Goal: Transaction & Acquisition: Book appointment/travel/reservation

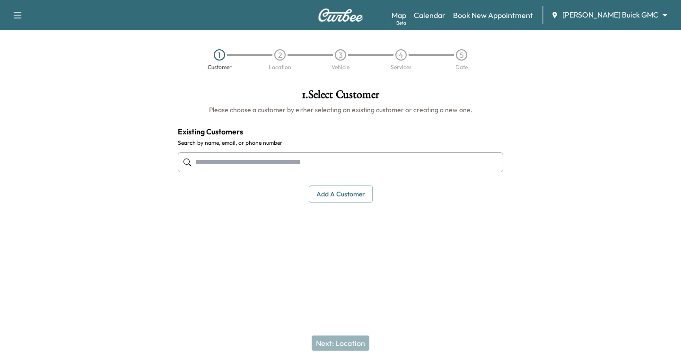
click at [204, 164] on input "text" at bounding box center [340, 162] width 325 height 20
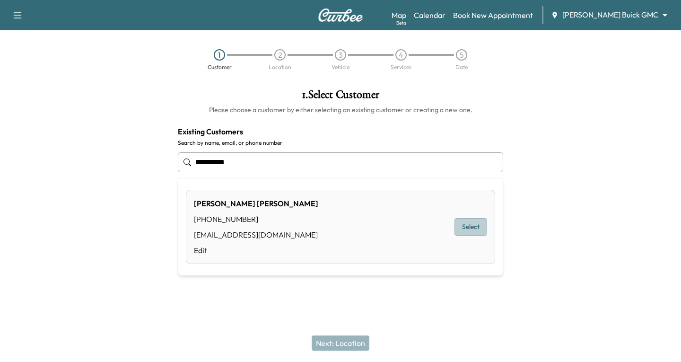
click at [469, 227] on button "Select" at bounding box center [471, 227] width 33 height 18
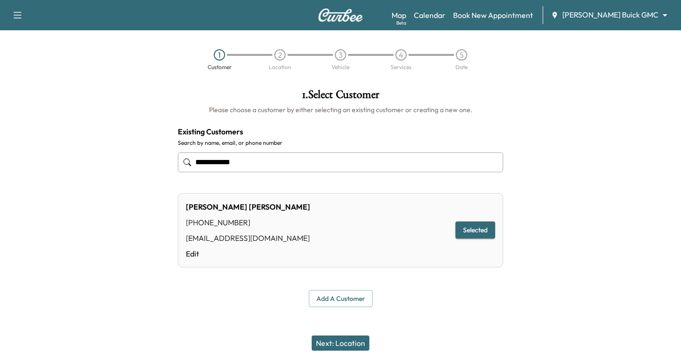
type input "**********"
click at [337, 342] on button "Next: Location" at bounding box center [341, 342] width 58 height 15
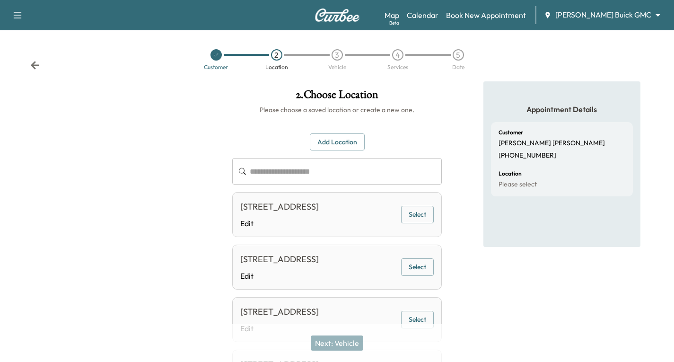
click at [421, 218] on button "Select" at bounding box center [417, 215] width 33 height 18
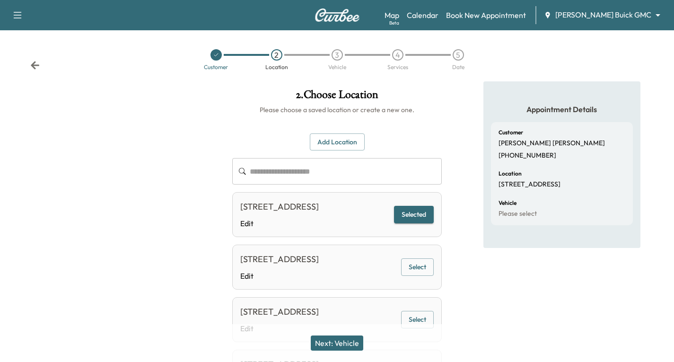
click at [351, 338] on button "Next: Vehicle" at bounding box center [337, 342] width 53 height 15
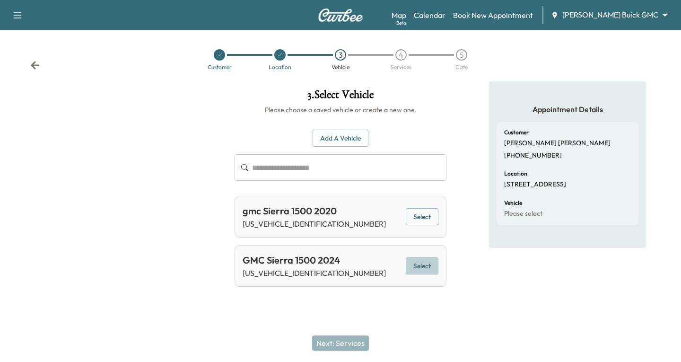
click at [427, 267] on button "Select" at bounding box center [422, 266] width 33 height 18
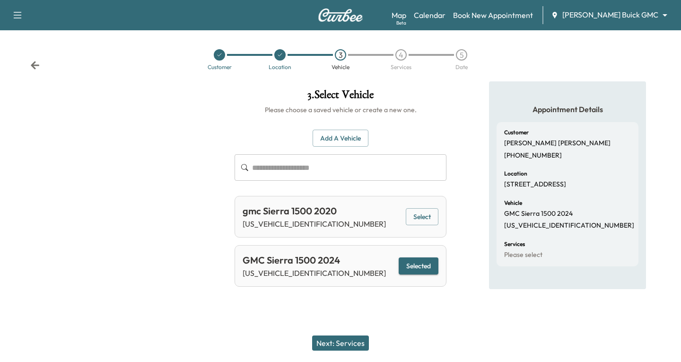
click at [343, 342] on button "Next: Services" at bounding box center [340, 342] width 57 height 15
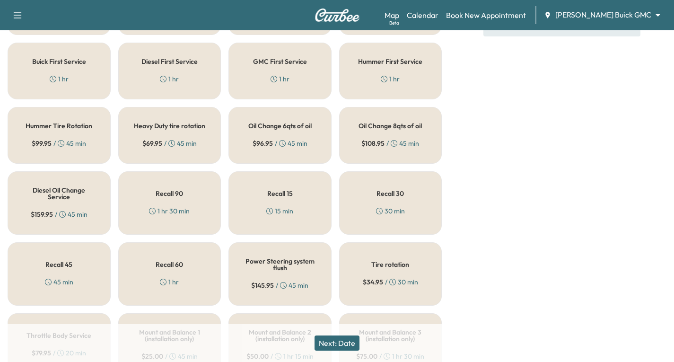
scroll to position [284, 0]
click at [396, 136] on div "Oil Change 8qts of oil $ 108.95 / 45 min" at bounding box center [390, 134] width 103 height 57
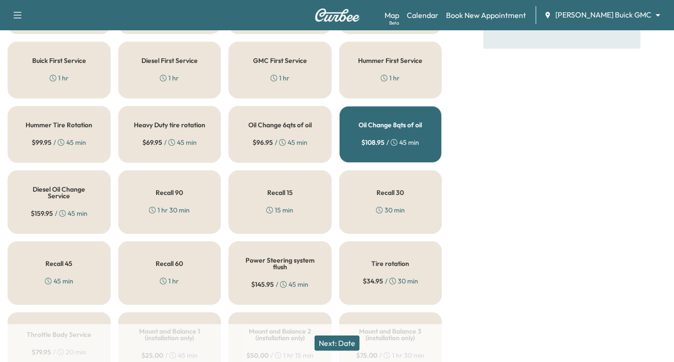
click at [374, 281] on div "Tire rotation $ 34.95 / 30 min" at bounding box center [390, 272] width 103 height 63
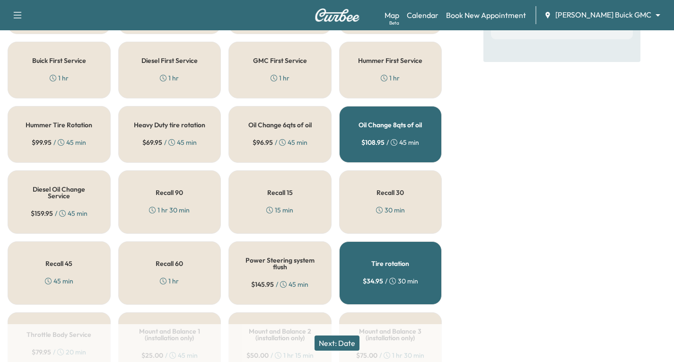
click at [342, 340] on button "Next: Date" at bounding box center [337, 342] width 45 height 15
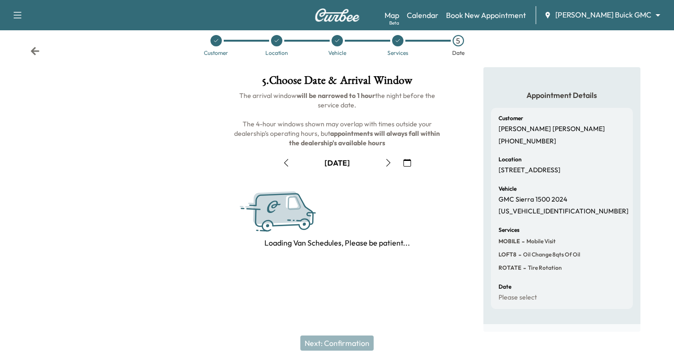
scroll to position [112, 0]
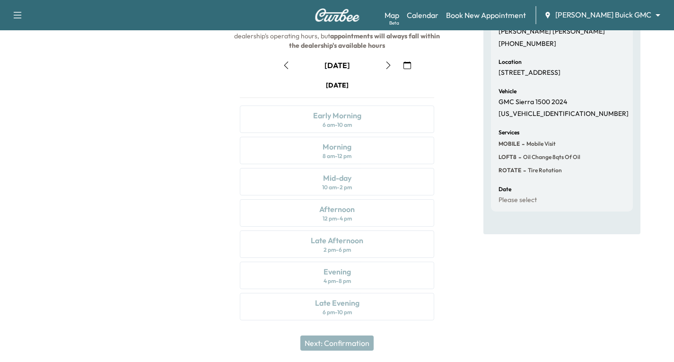
click at [408, 66] on icon "button" at bounding box center [407, 65] width 8 height 8
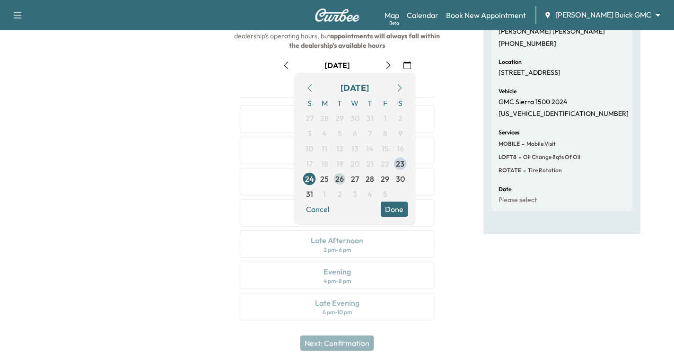
click at [340, 183] on span "26" at bounding box center [339, 178] width 9 height 11
click at [398, 208] on button "Done" at bounding box center [394, 209] width 27 height 15
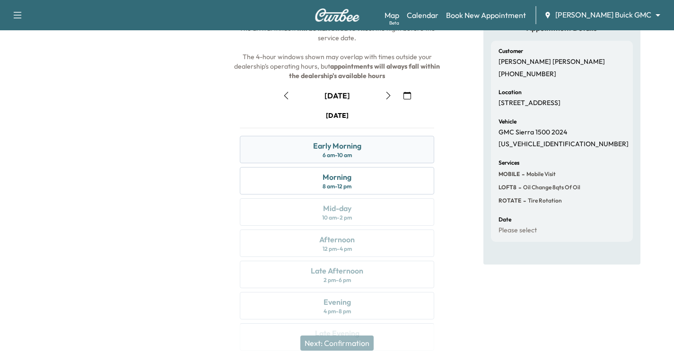
scroll to position [64, 0]
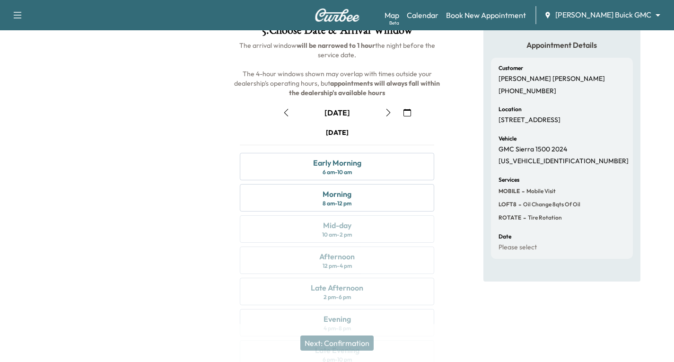
click at [390, 113] on icon "button" at bounding box center [388, 113] width 4 height 8
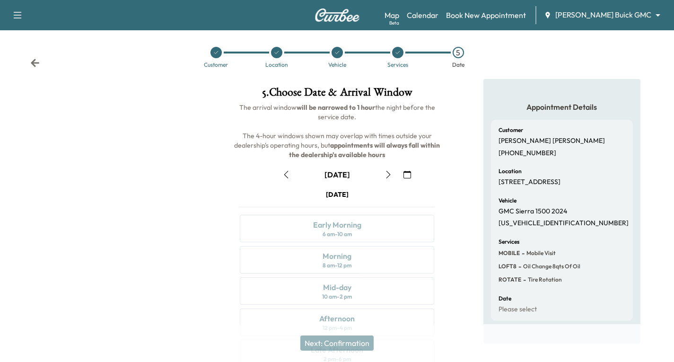
scroll to position [0, 0]
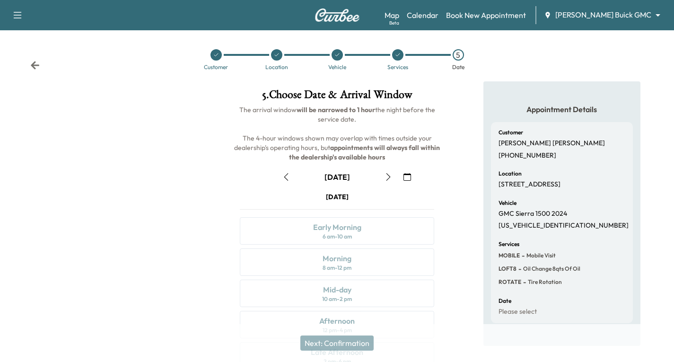
click at [386, 178] on icon "button" at bounding box center [389, 177] width 8 height 8
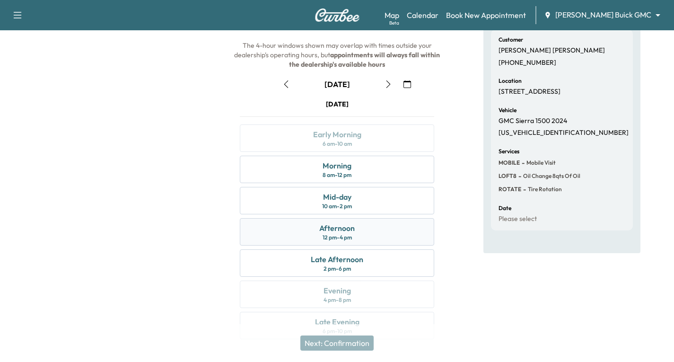
scroll to position [95, 0]
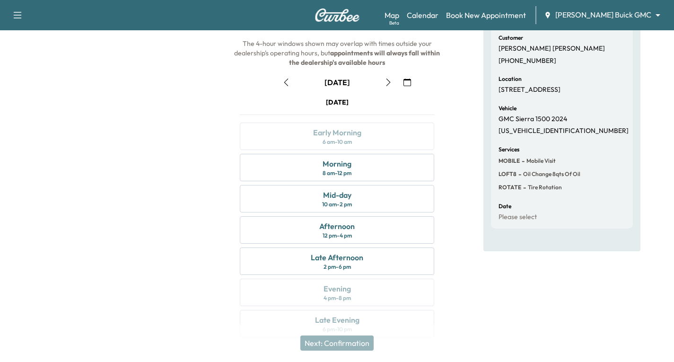
click at [388, 85] on icon "button" at bounding box center [389, 83] width 8 height 8
click at [383, 200] on div "Mid-day 10 am - 2 pm" at bounding box center [337, 198] width 194 height 27
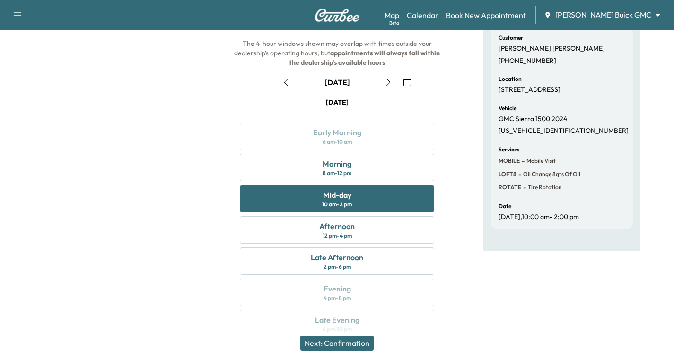
click at [354, 339] on button "Next: Confirmation" at bounding box center [336, 342] width 73 height 15
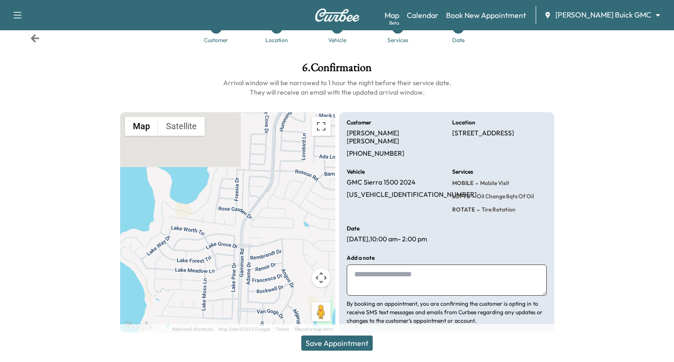
click at [320, 343] on button "Save Appointment" at bounding box center [336, 342] width 71 height 15
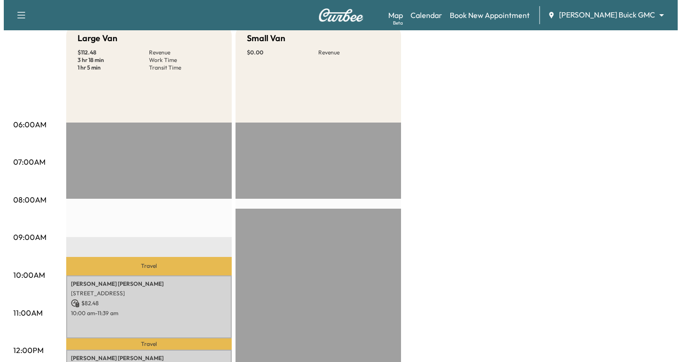
scroll to position [142, 0]
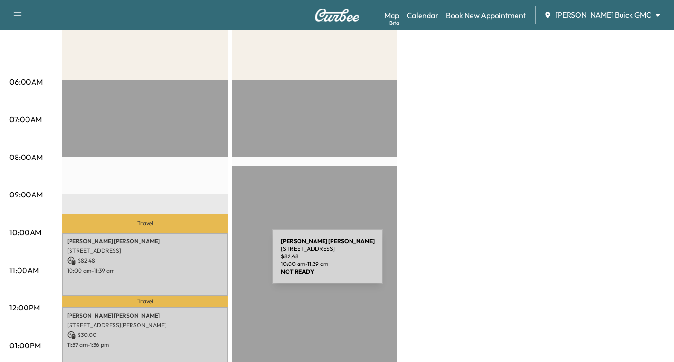
drag, startPoint x: 202, startPoint y: 262, endPoint x: 219, endPoint y: 266, distance: 17.4
click at [219, 267] on p "10:00 am - 11:39 am" at bounding box center [145, 271] width 156 height 8
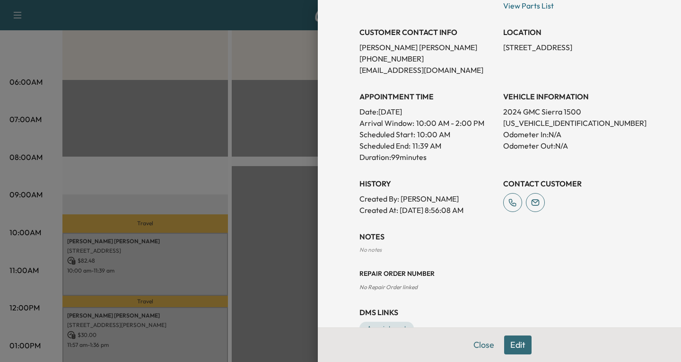
scroll to position [228, 0]
